Goal: Task Accomplishment & Management: Manage account settings

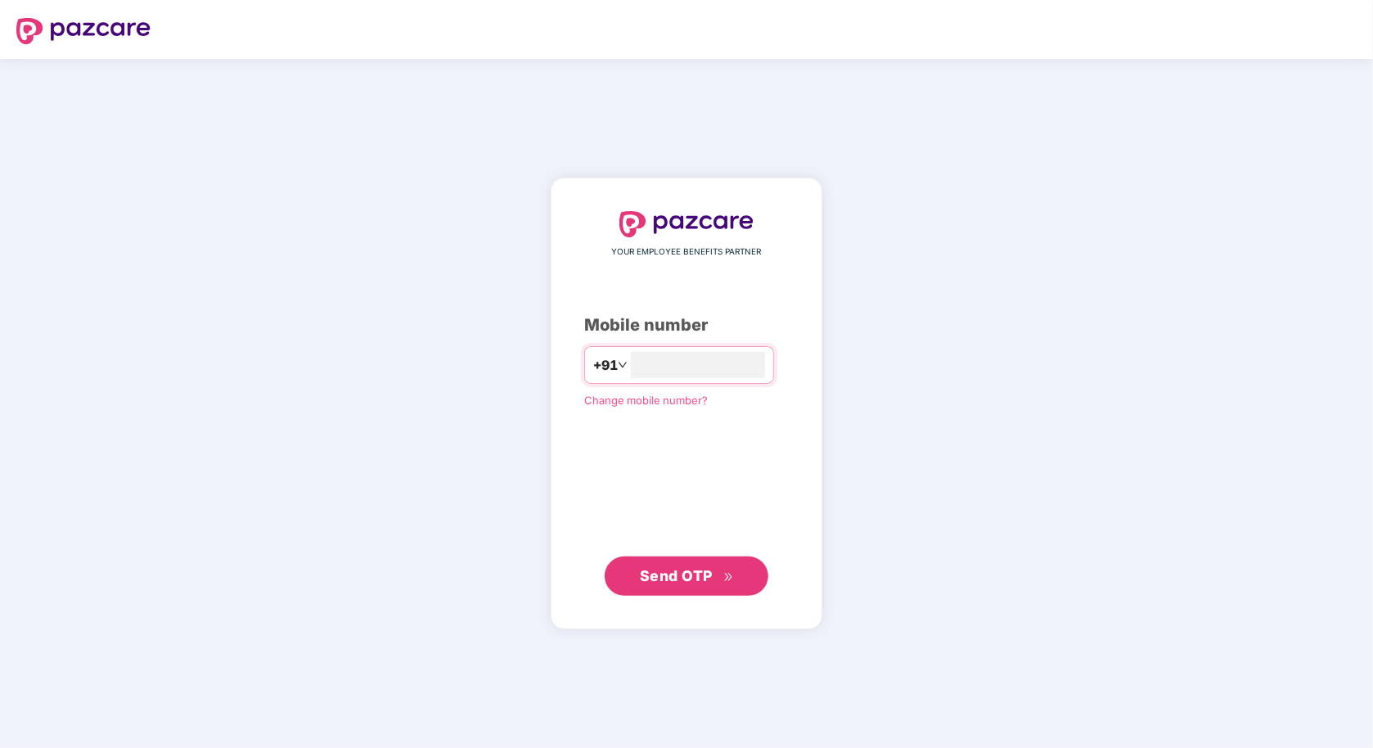
type input "**********"
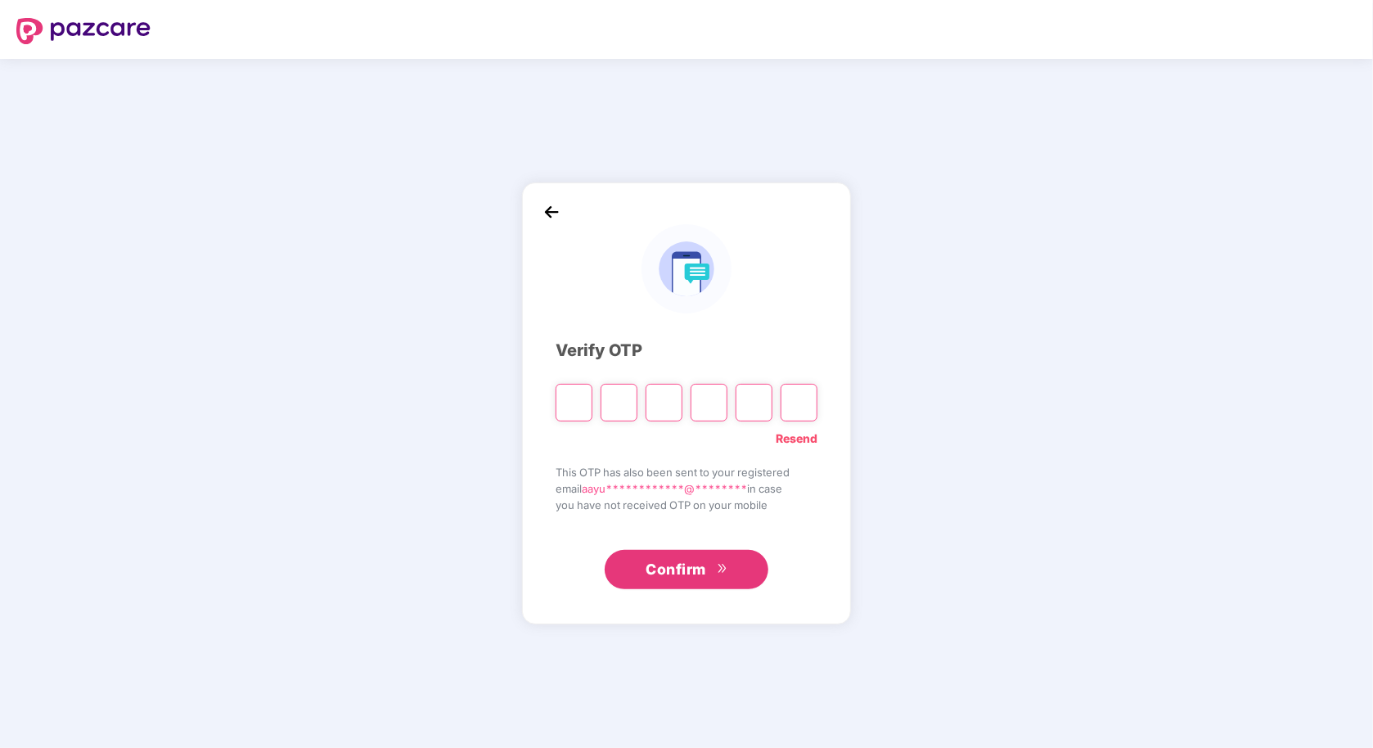
type input "*"
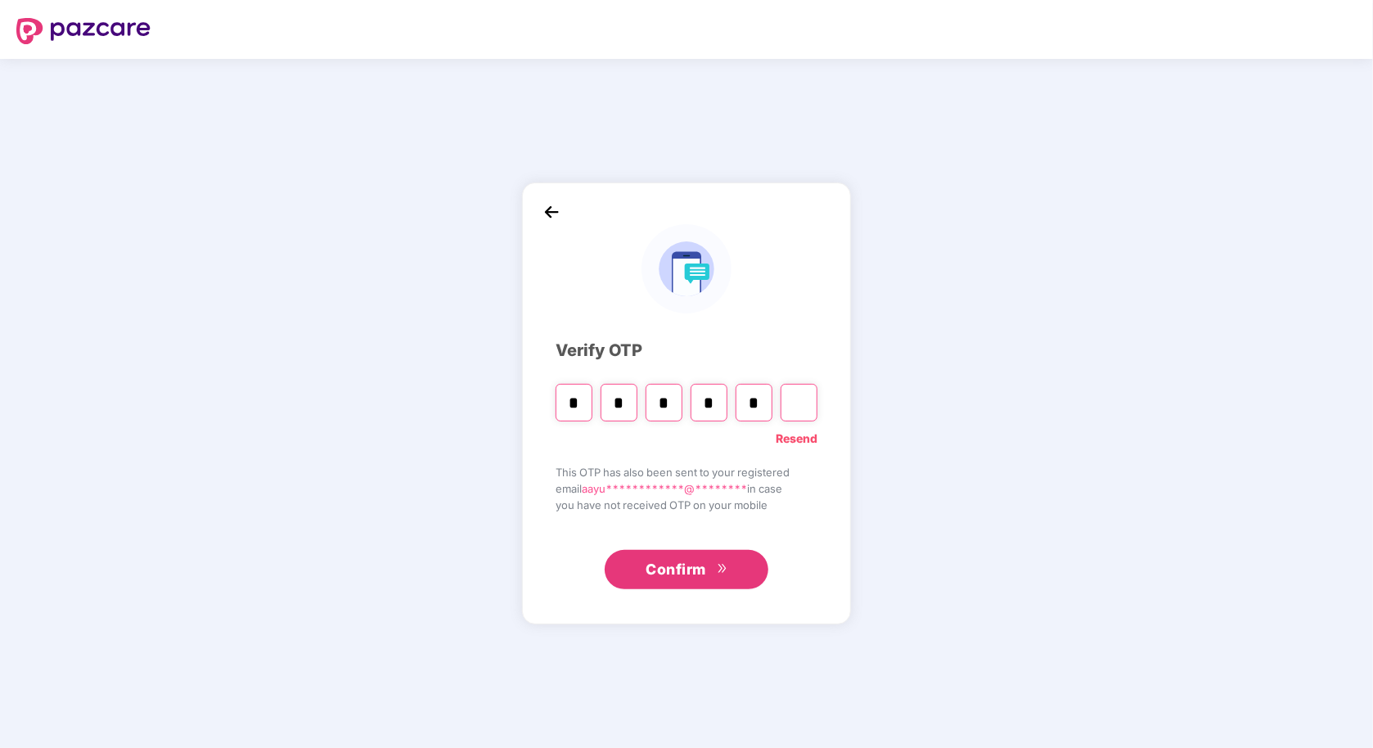
type input "*"
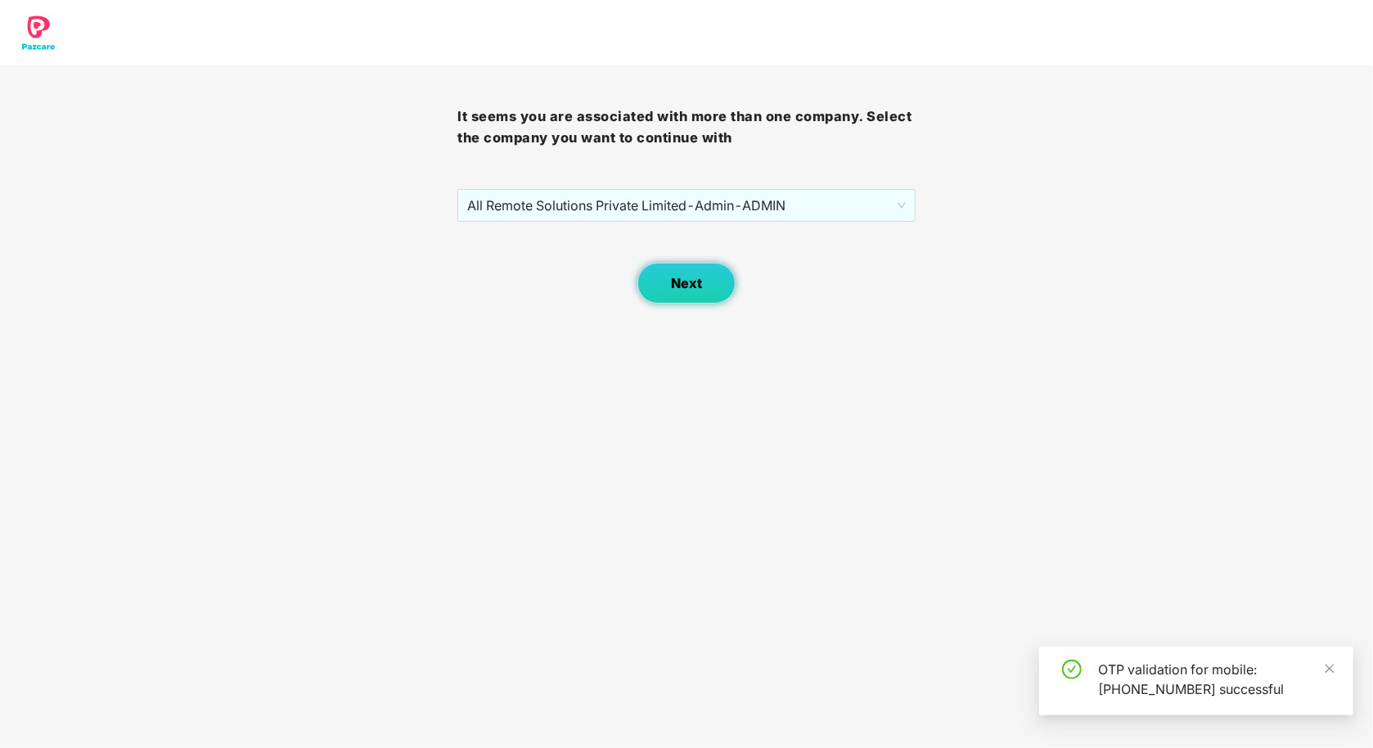
click at [697, 288] on span "Next" at bounding box center [686, 284] width 31 height 16
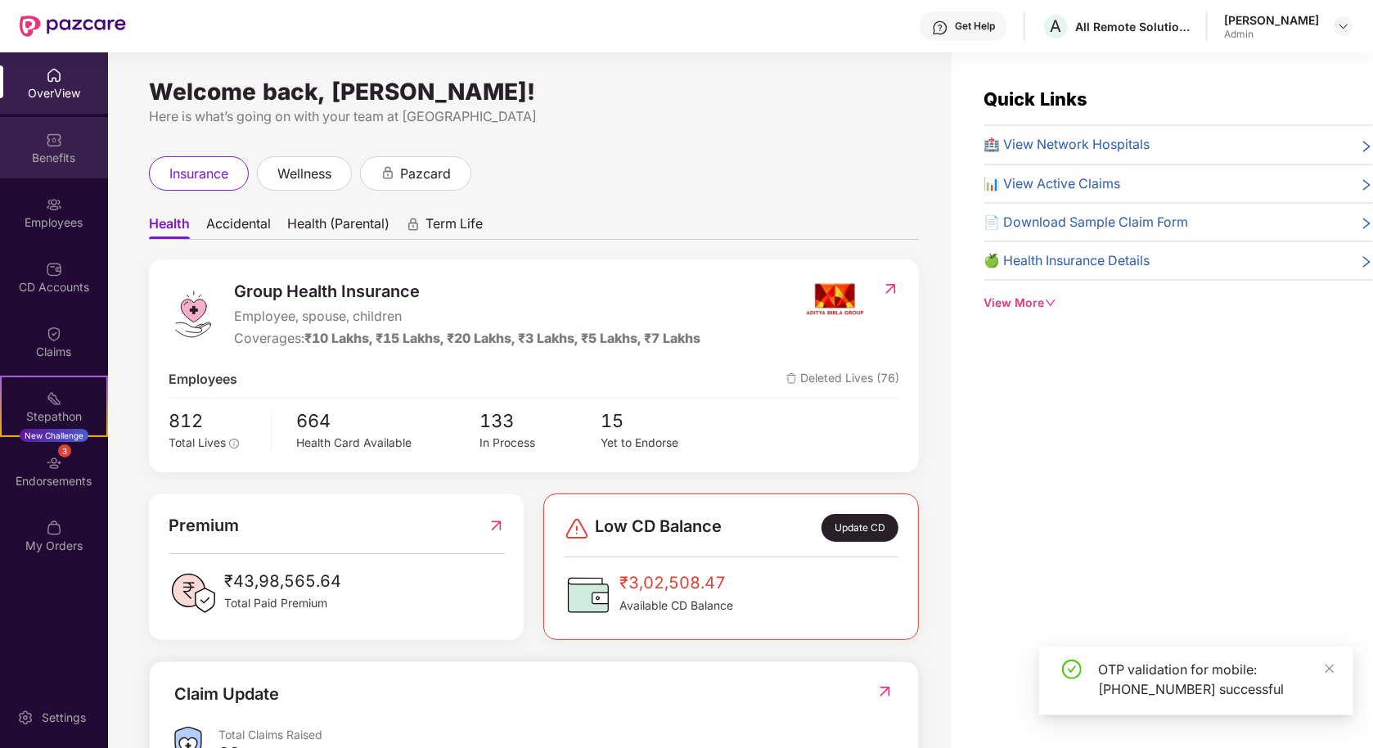
click at [56, 170] on div "Benefits" at bounding box center [54, 147] width 108 height 61
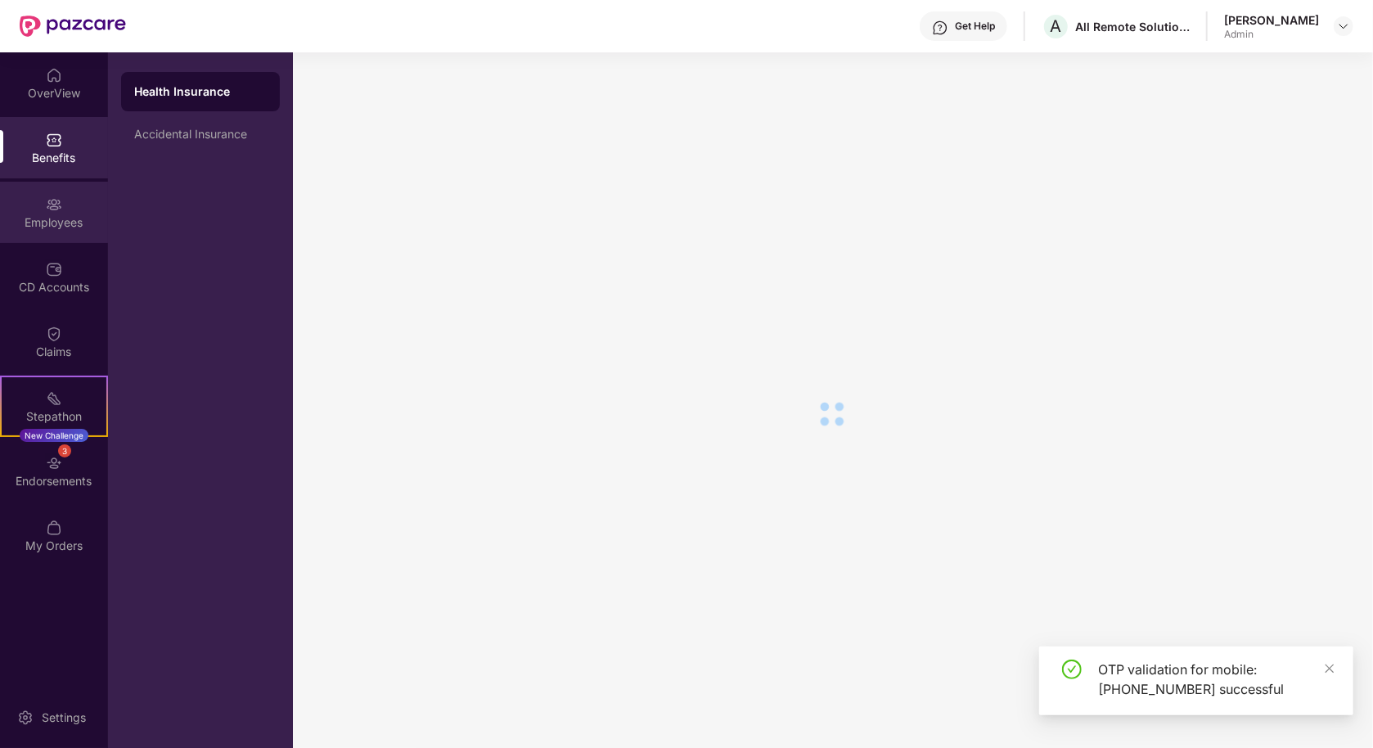
click at [55, 205] on img at bounding box center [54, 204] width 16 height 16
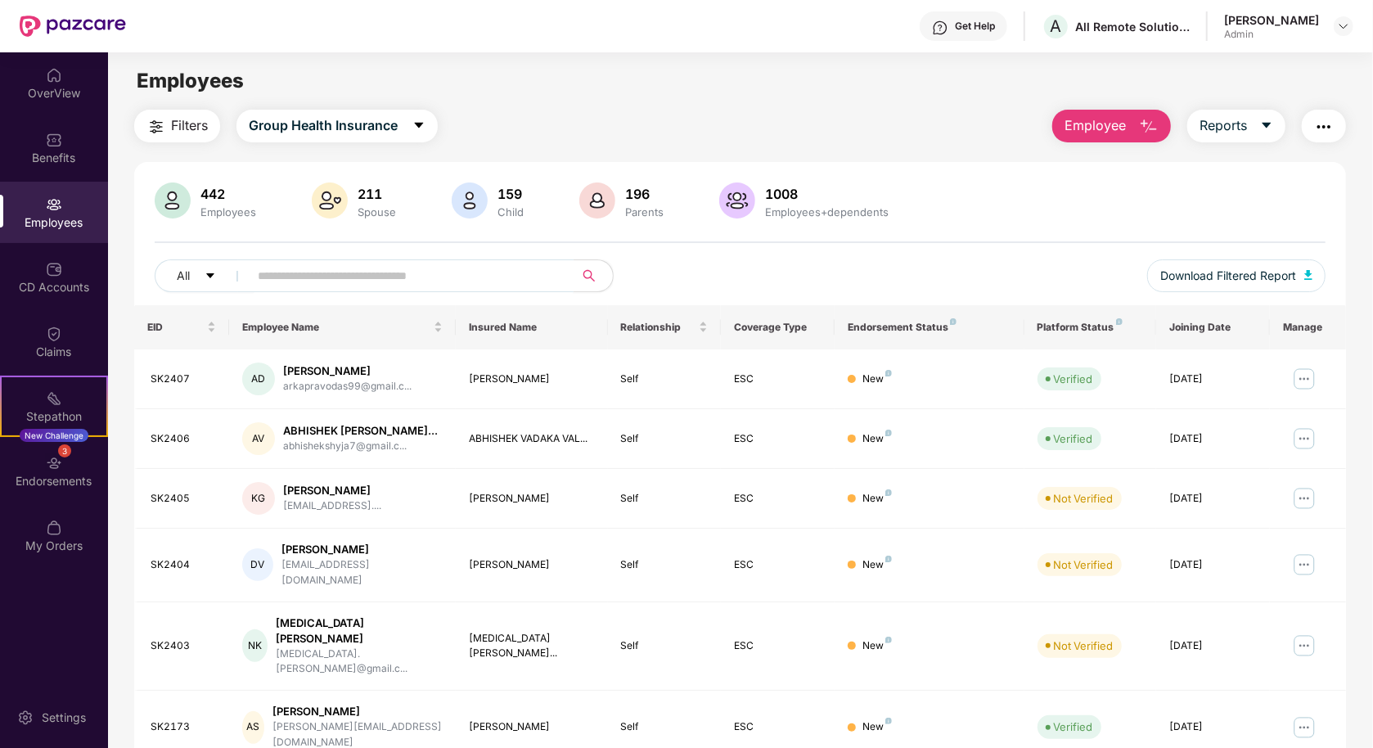
click at [410, 268] on input "text" at bounding box center [405, 275] width 294 height 25
paste input "**********"
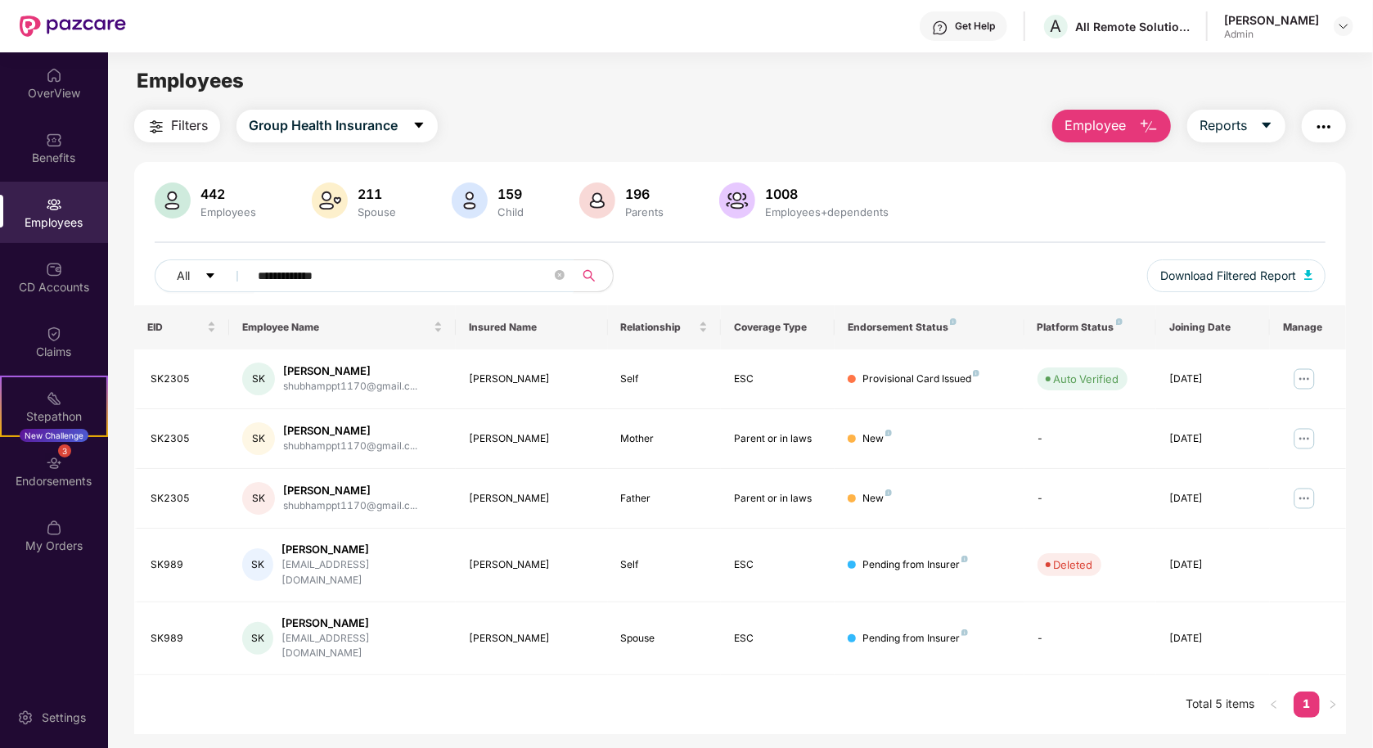
scroll to position [52, 0]
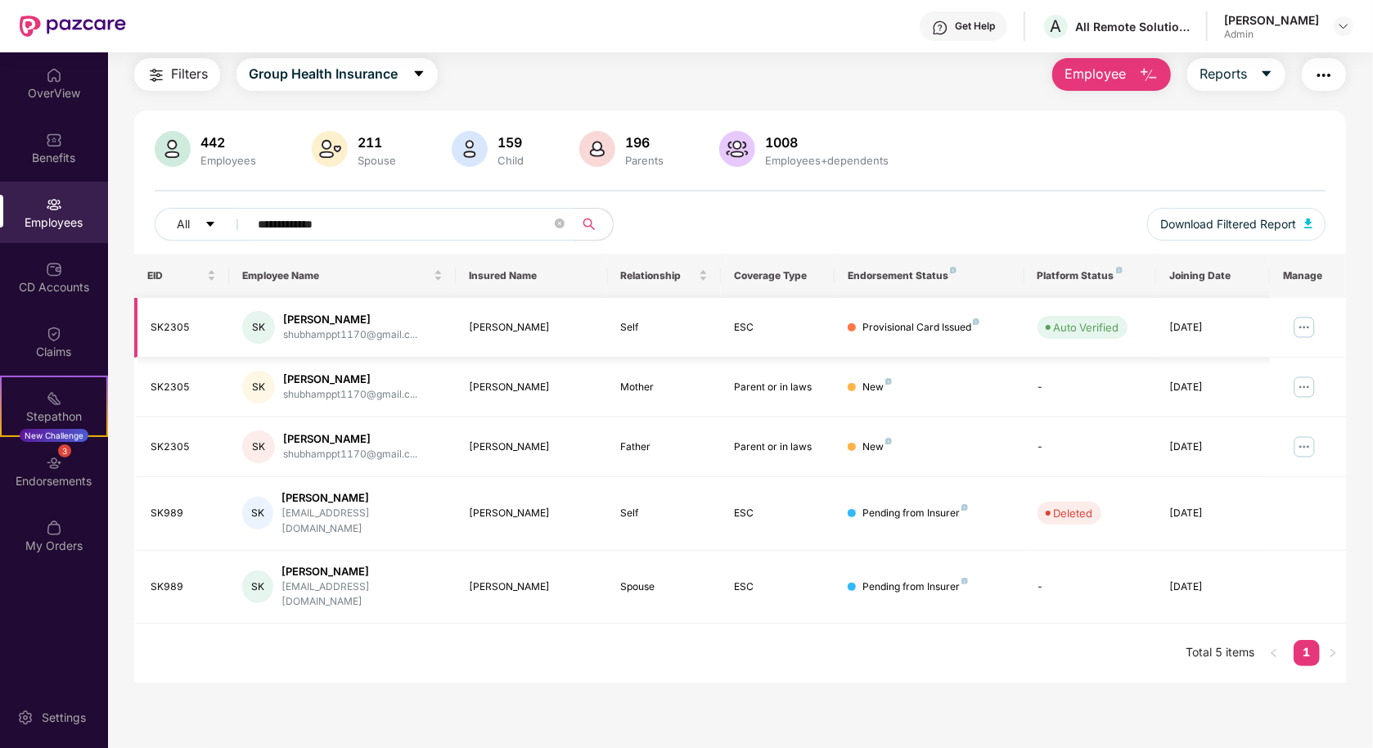
type input "**********"
click at [1296, 329] on img at bounding box center [1304, 327] width 26 height 26
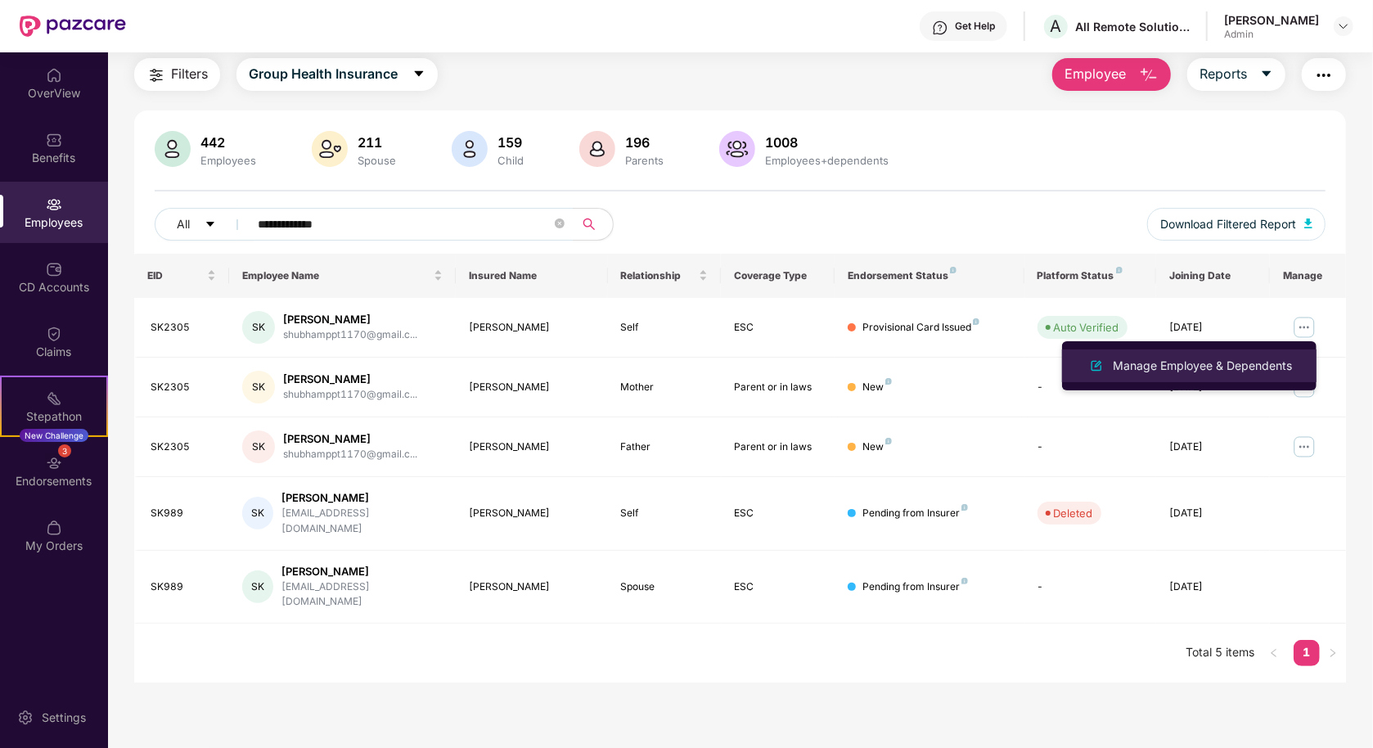
click at [1235, 373] on div "Manage Employee & Dependents" at bounding box center [1203, 366] width 186 height 18
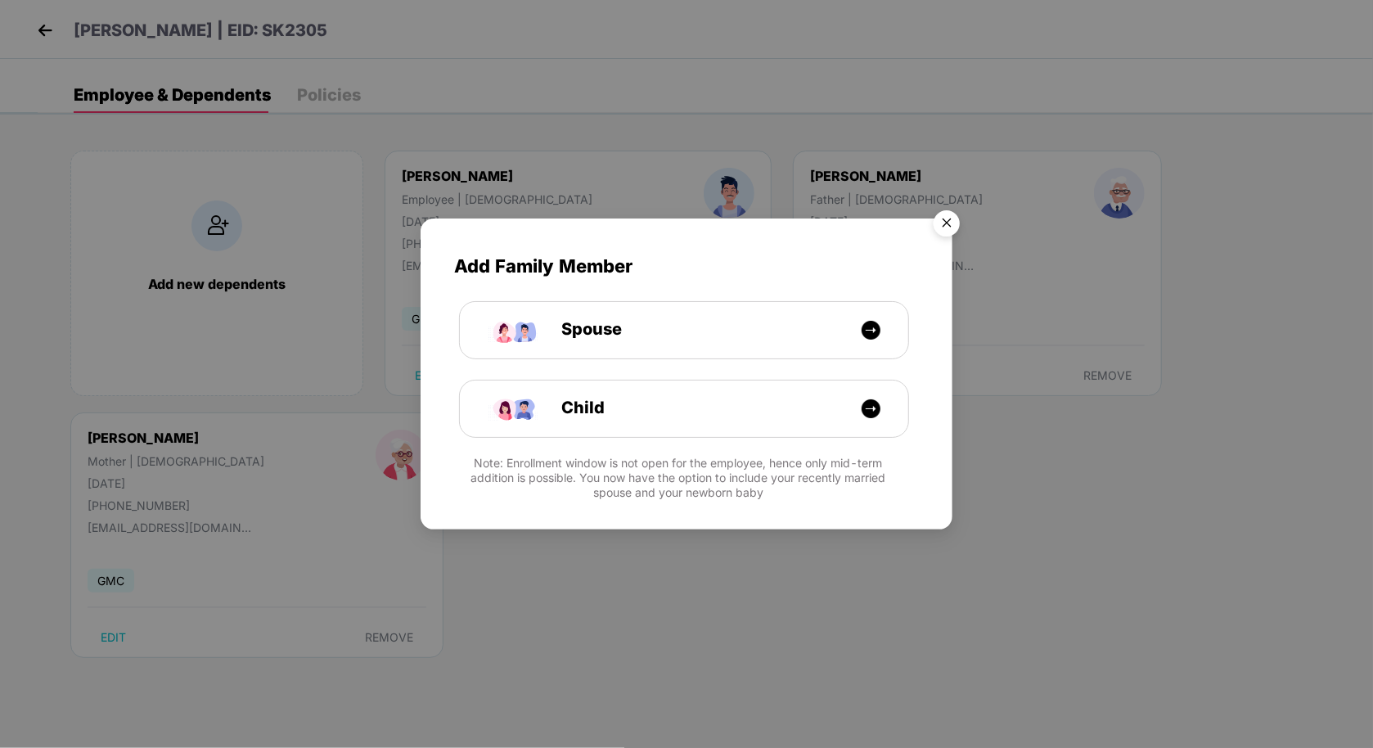
click at [949, 223] on img "Close" at bounding box center [947, 226] width 46 height 46
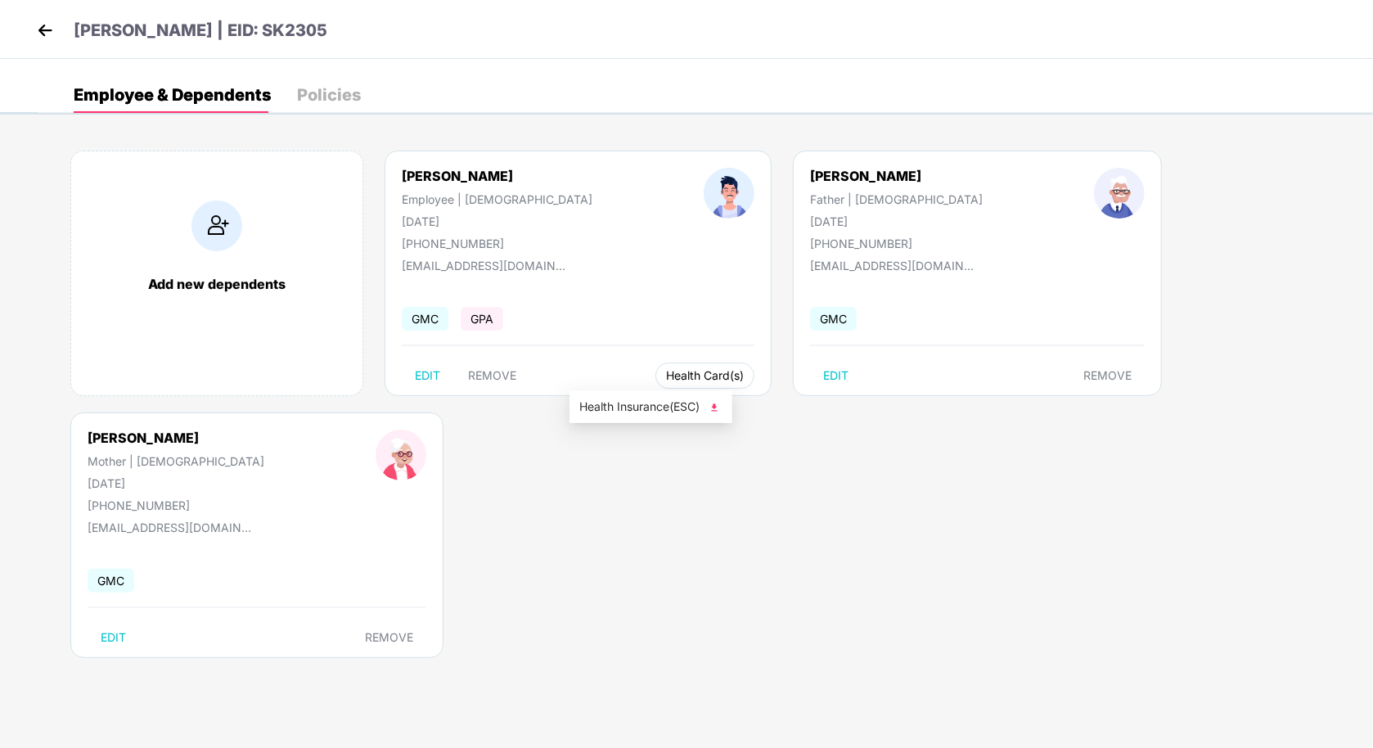
click at [666, 380] on span "Health Card(s)" at bounding box center [705, 375] width 78 height 8
click at [620, 421] on ul "Health Insurance(ESC)" at bounding box center [651, 406] width 163 height 33
click at [621, 415] on span "Health Insurance(ESC)" at bounding box center [650, 407] width 143 height 18
click at [810, 173] on div "[PERSON_NAME]" at bounding box center [896, 176] width 173 height 16
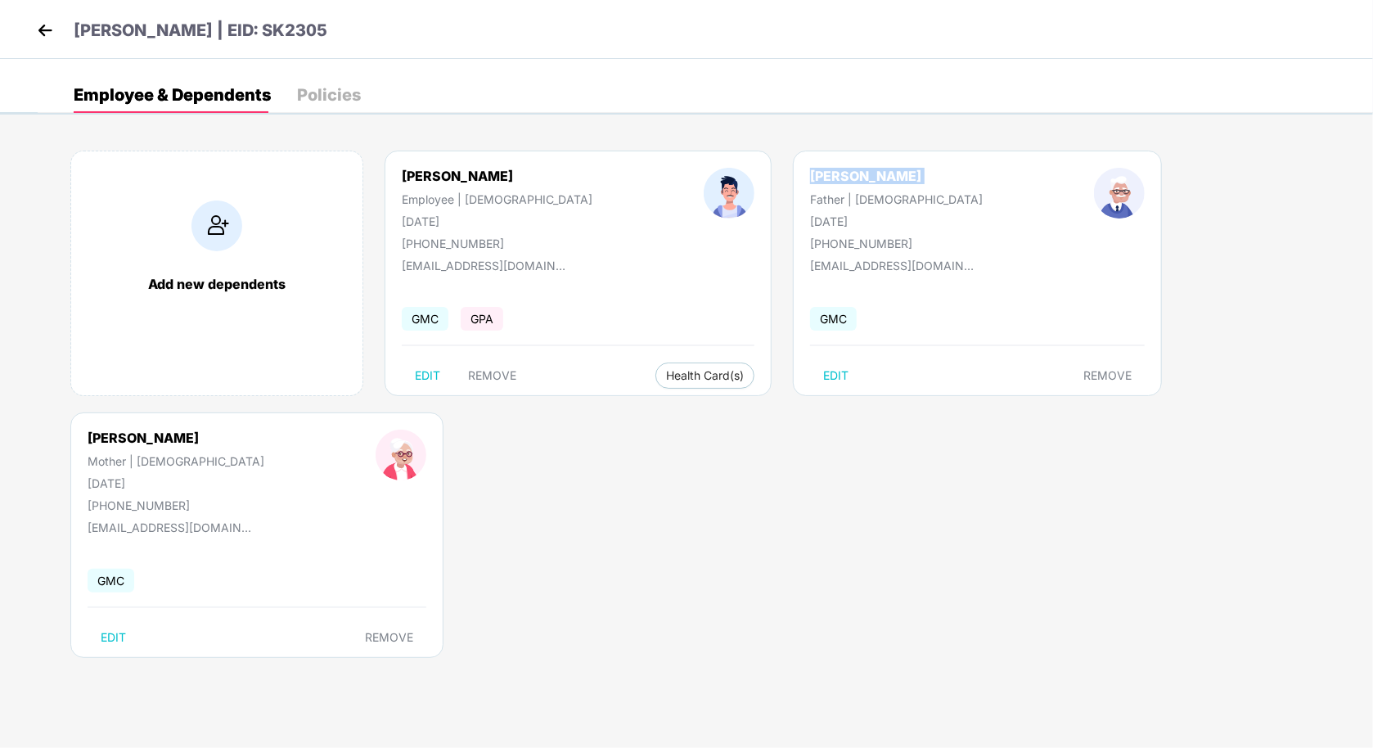
click at [810, 173] on div "[PERSON_NAME]" at bounding box center [896, 176] width 173 height 16
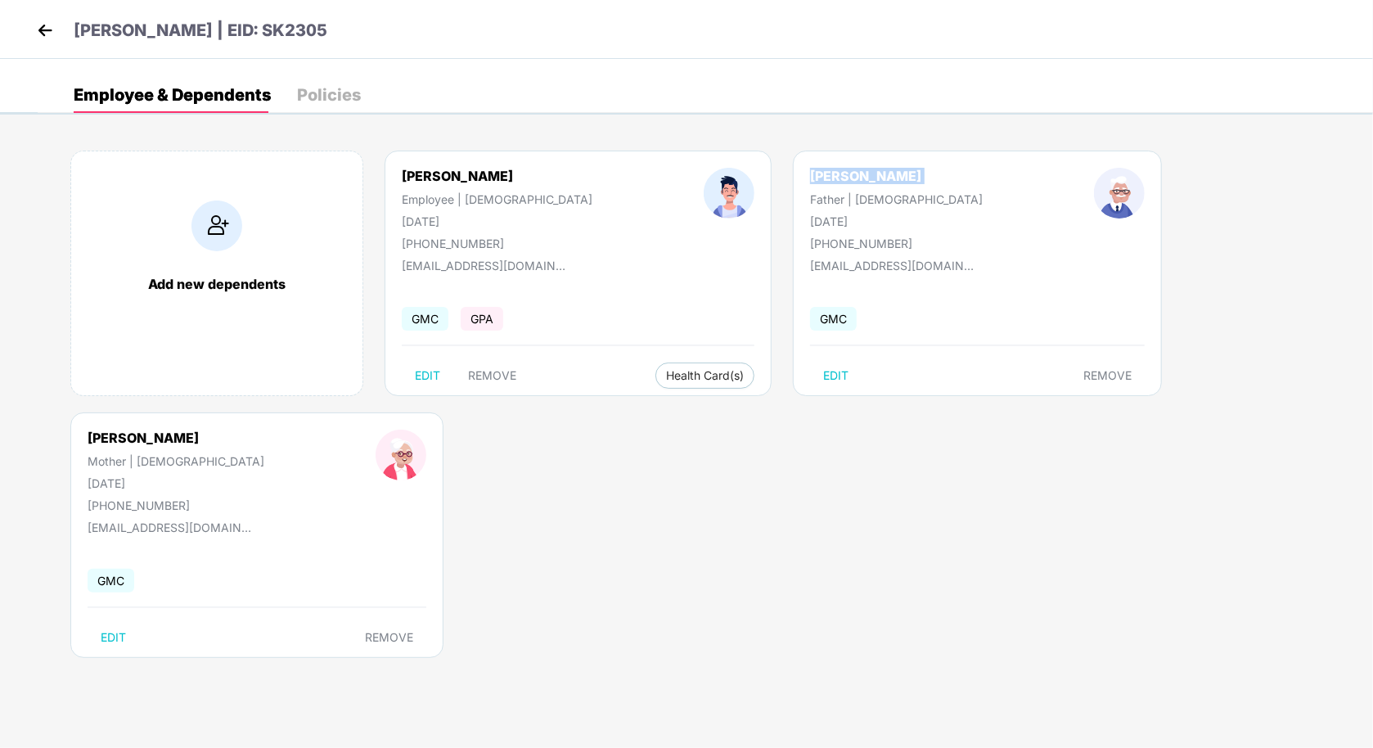
click at [810, 173] on div "[PERSON_NAME]" at bounding box center [896, 176] width 173 height 16
click at [42, 29] on img at bounding box center [45, 30] width 25 height 25
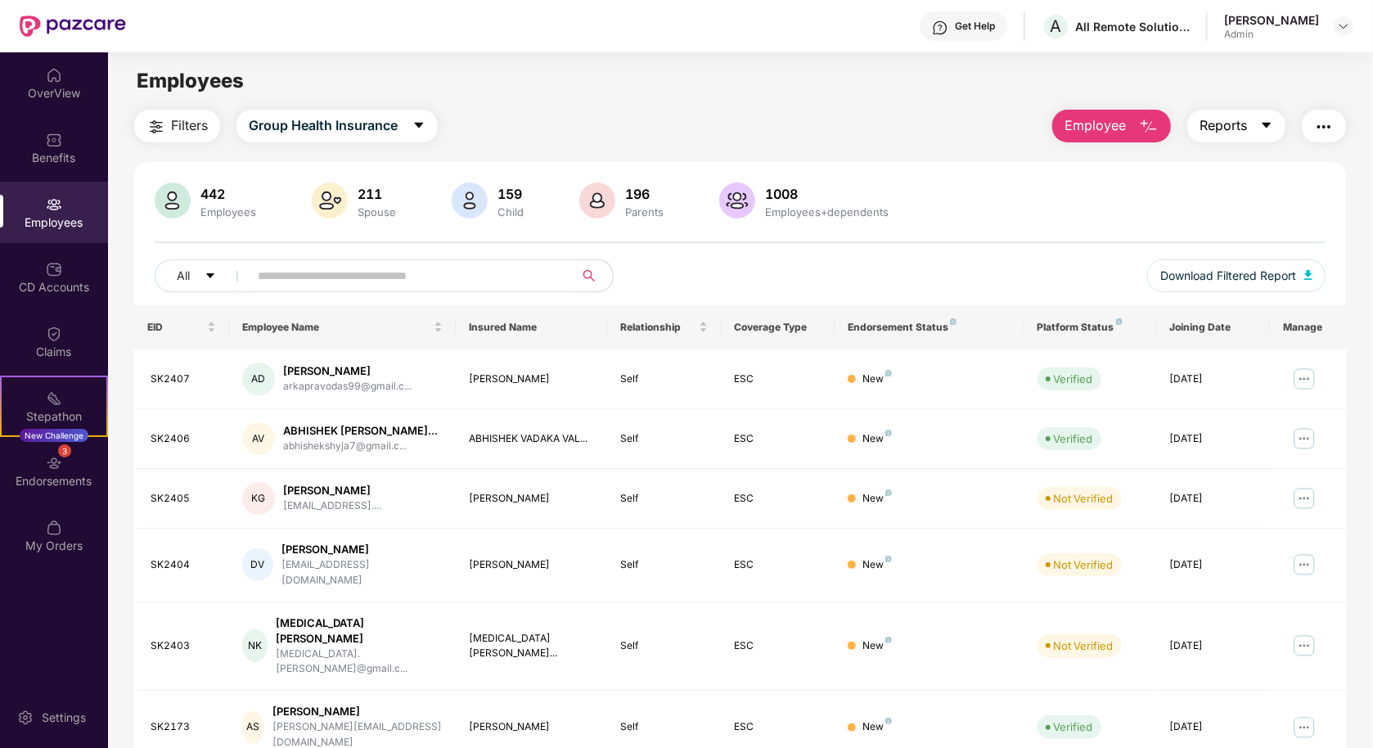
click at [1233, 126] on span "Reports" at bounding box center [1223, 125] width 47 height 20
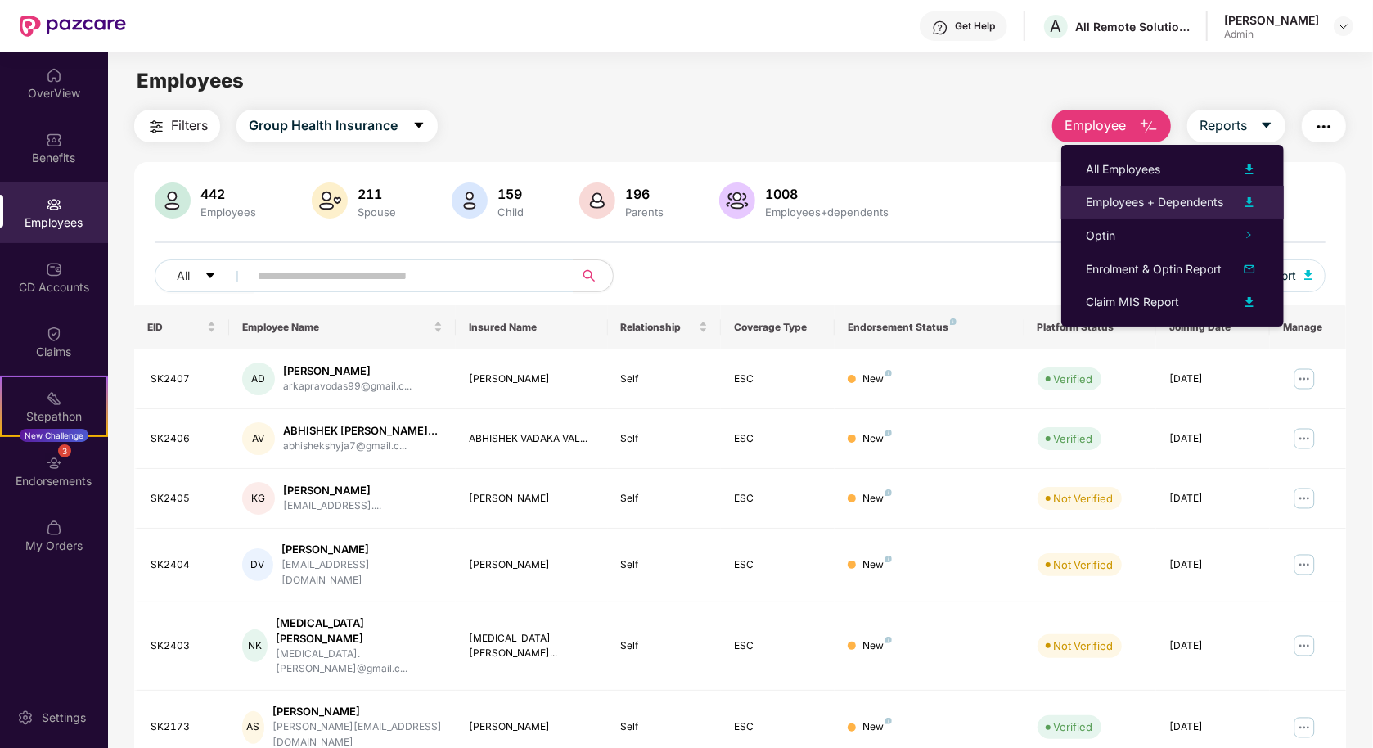
click at [1150, 191] on li "Employees + Dependents" at bounding box center [1172, 202] width 223 height 33
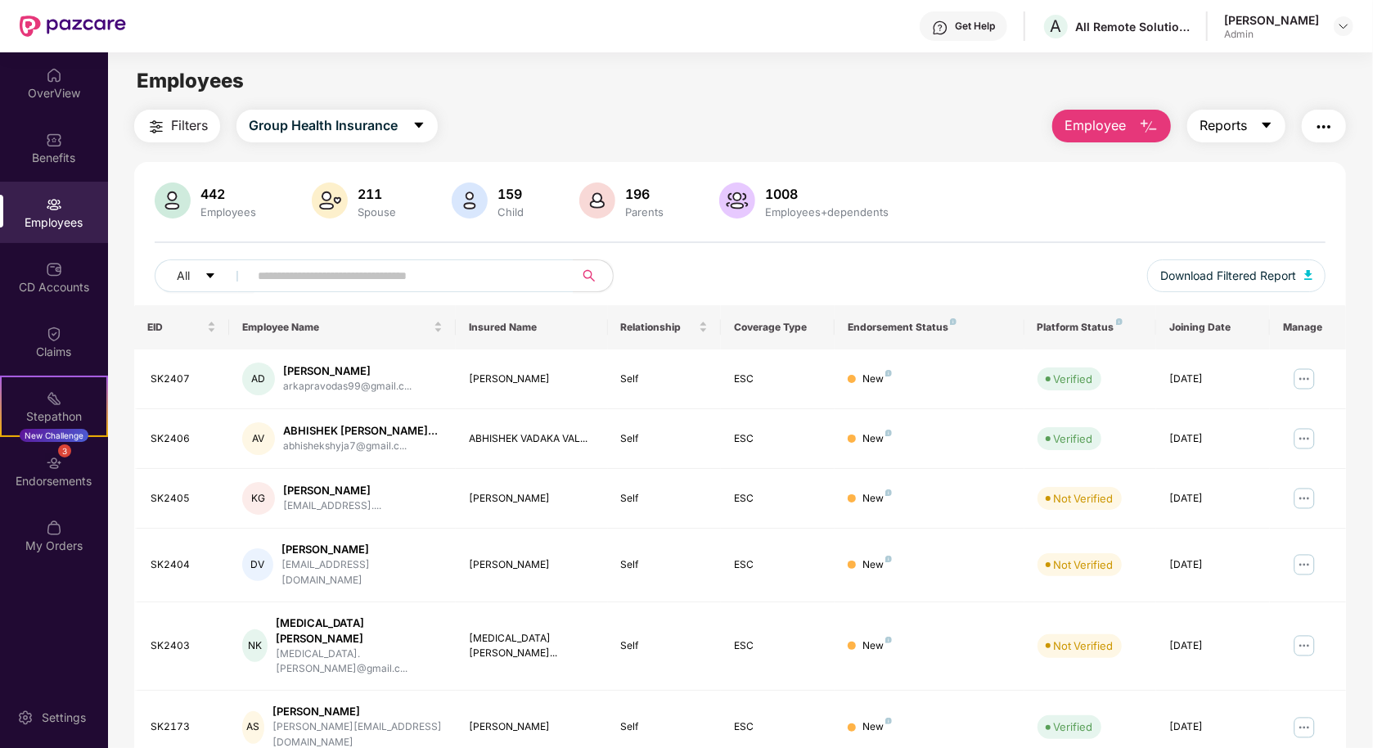
click at [1204, 124] on span "Reports" at bounding box center [1223, 125] width 47 height 20
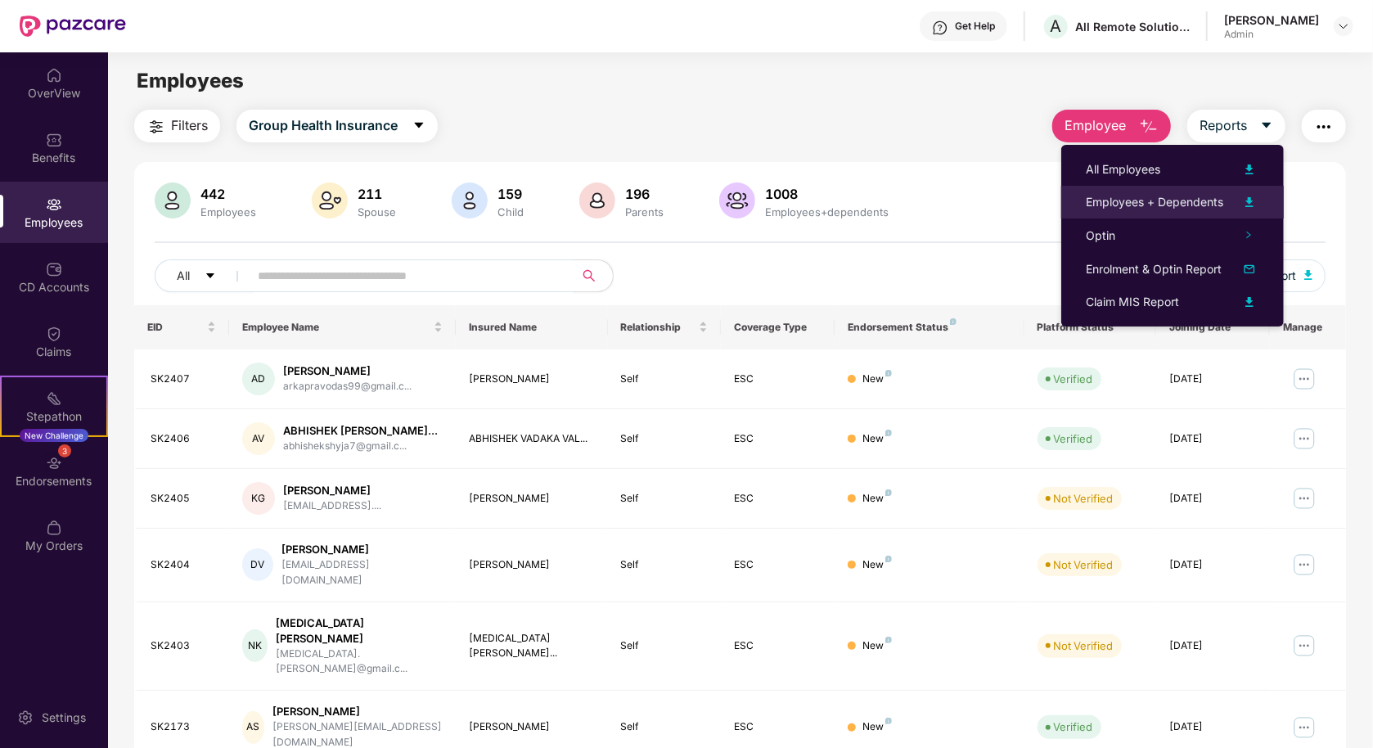
click at [1130, 194] on div "Employees + Dependents" at bounding box center [1154, 202] width 137 height 18
